Goal: Transaction & Acquisition: Purchase product/service

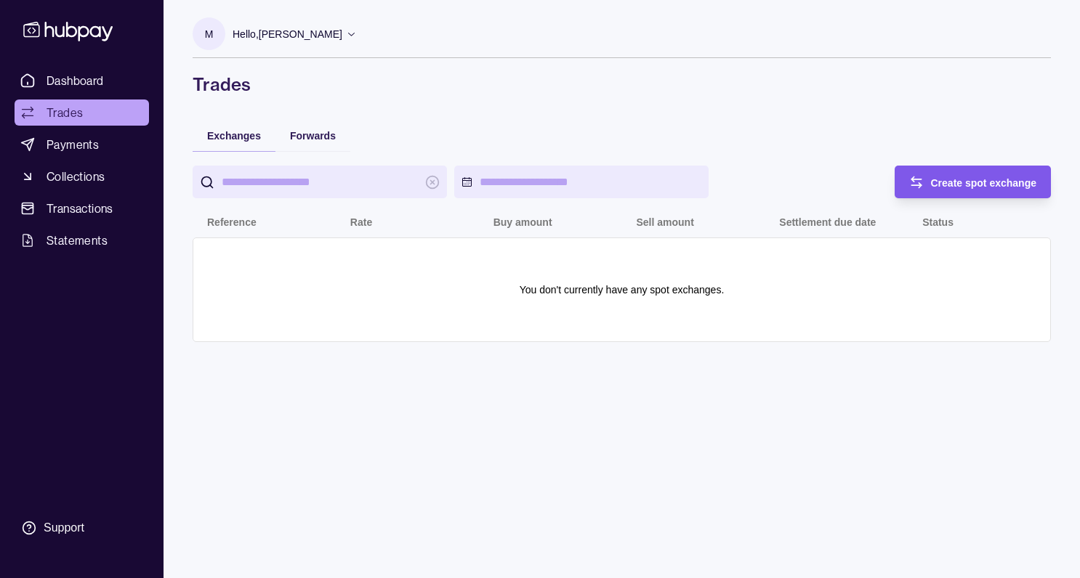
click at [925, 185] on div "Create spot exchange" at bounding box center [962, 182] width 150 height 33
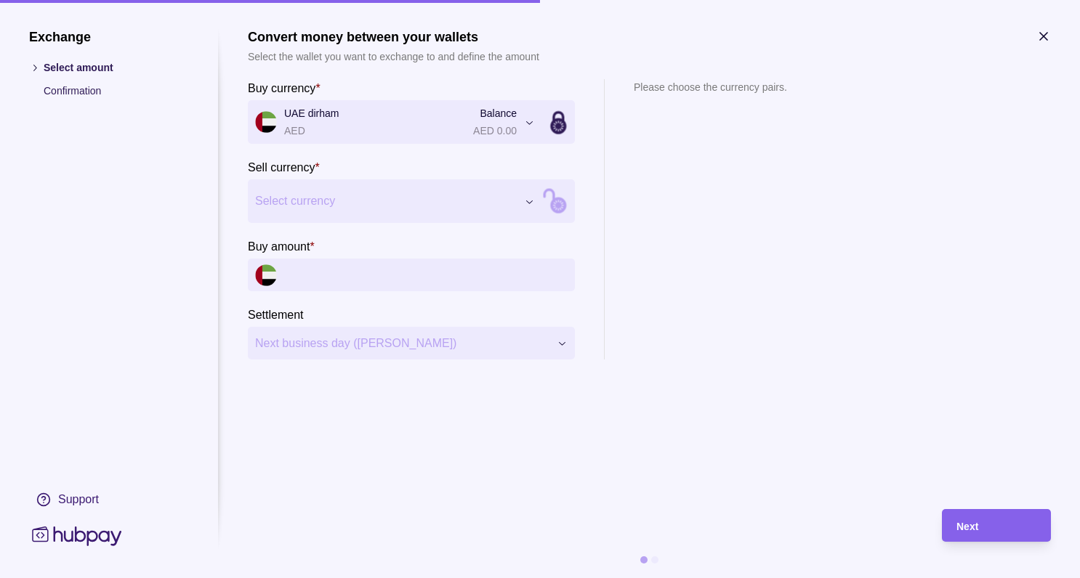
click at [655, 209] on section "Calculating the exchange rate…" at bounding box center [706, 219] width 145 height 280
click at [551, 197] on icon at bounding box center [548, 195] width 9 height 11
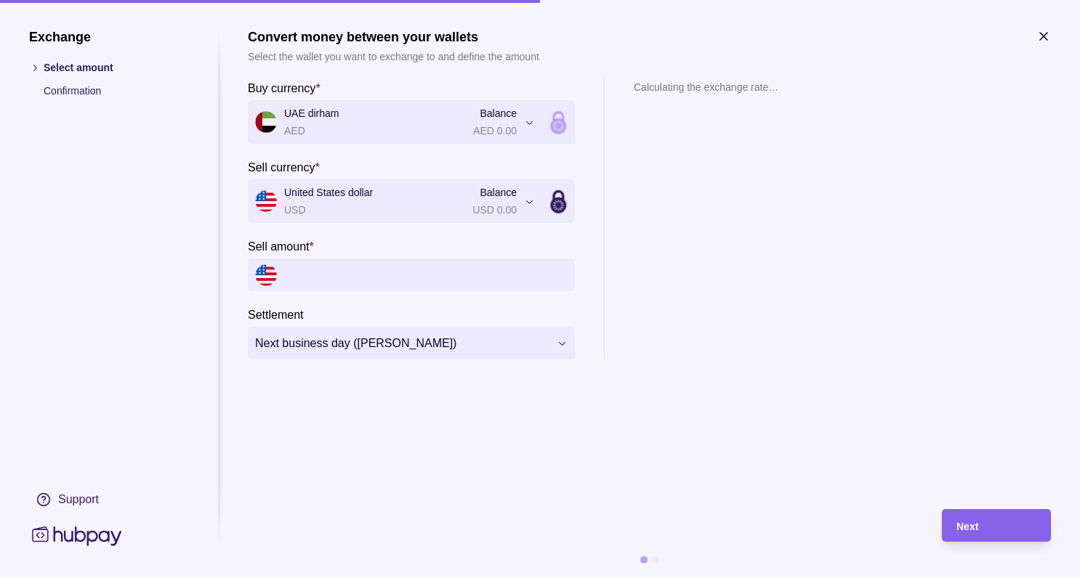
click at [558, 205] on icon at bounding box center [558, 205] width 16 height 16
click at [558, 205] on icon at bounding box center [558, 205] width 21 height 21
click at [562, 132] on icon at bounding box center [558, 126] width 16 height 16
